Goal: Find specific page/section: Find specific page/section

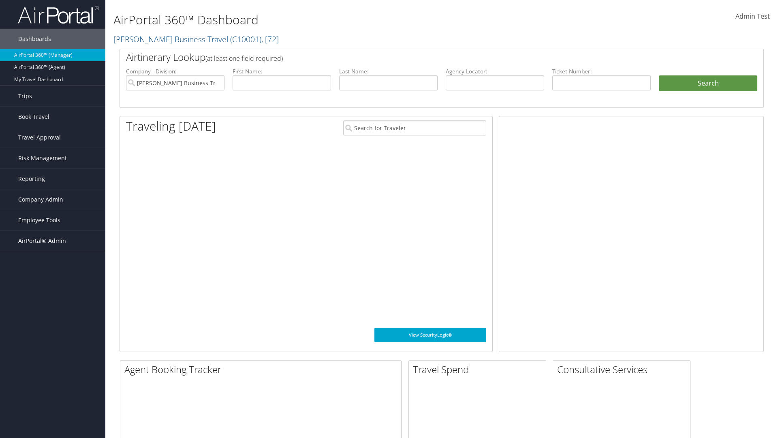
click at [53, 241] on span "AirPortal® Admin" at bounding box center [42, 241] width 48 height 20
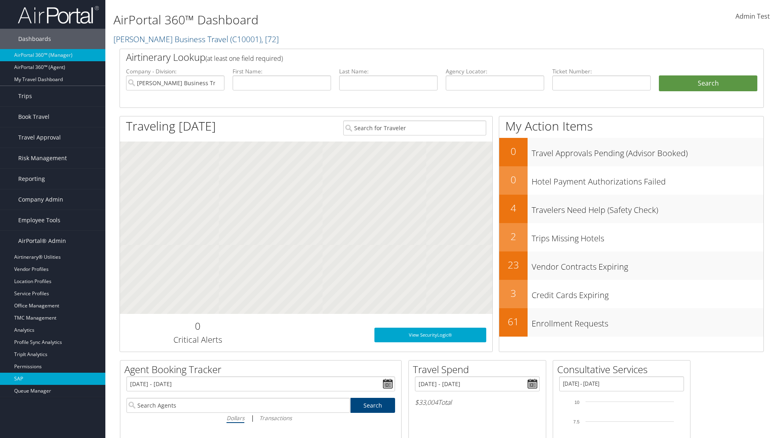
click at [53, 379] on link "SAP" at bounding box center [52, 379] width 105 height 12
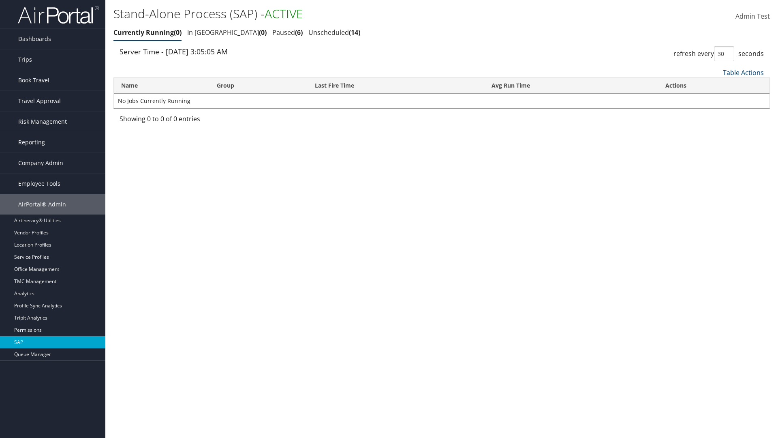
click at [744, 72] on link "Table Actions" at bounding box center [743, 72] width 41 height 9
